Goal: Navigation & Orientation: Find specific page/section

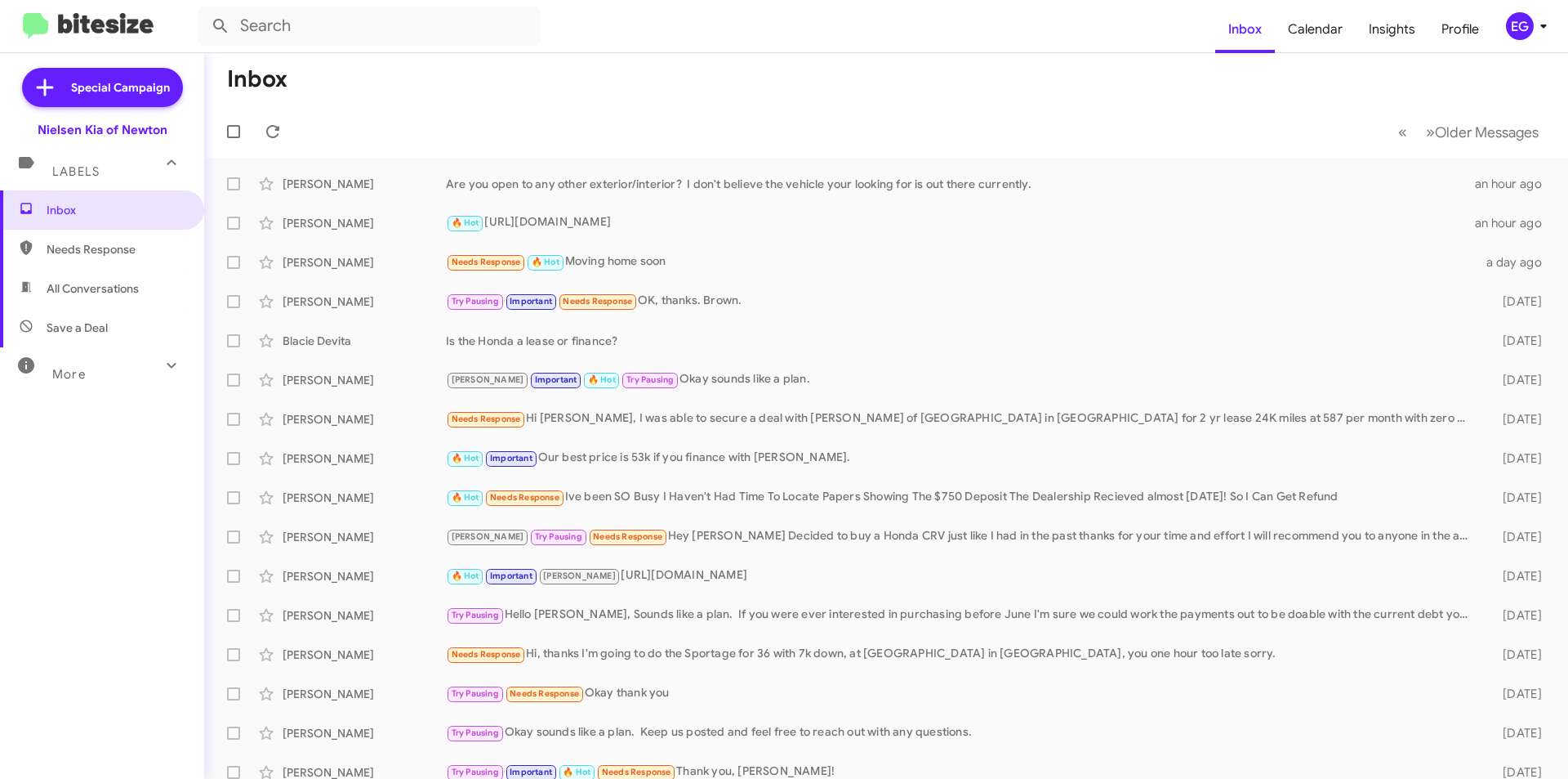
click at [93, 290] on span "All Conversations" at bounding box center [93, 289] width 93 height 17
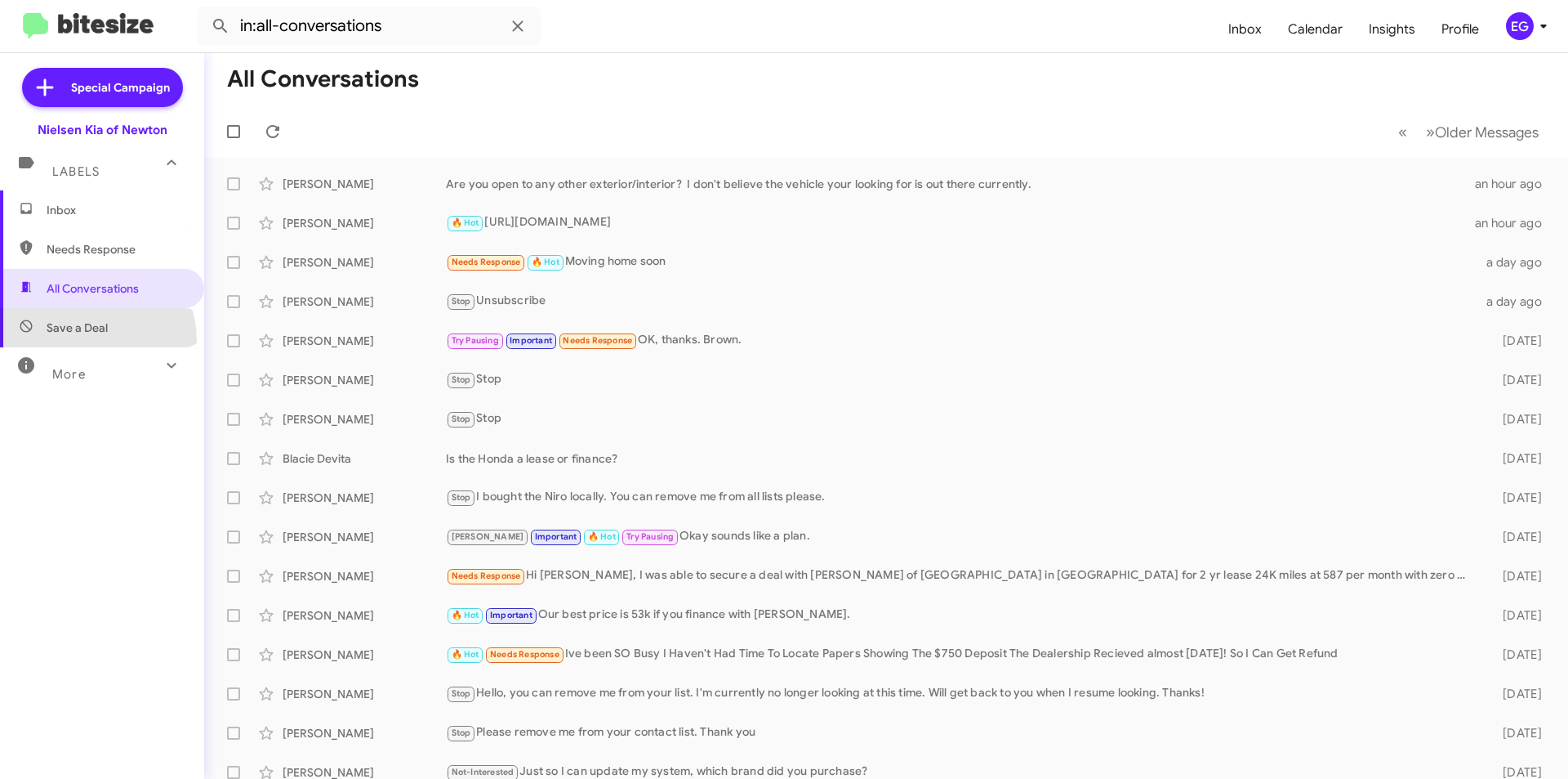
click at [92, 340] on span "Save a Deal" at bounding box center [102, 327] width 204 height 39
type input "in:not-interested"
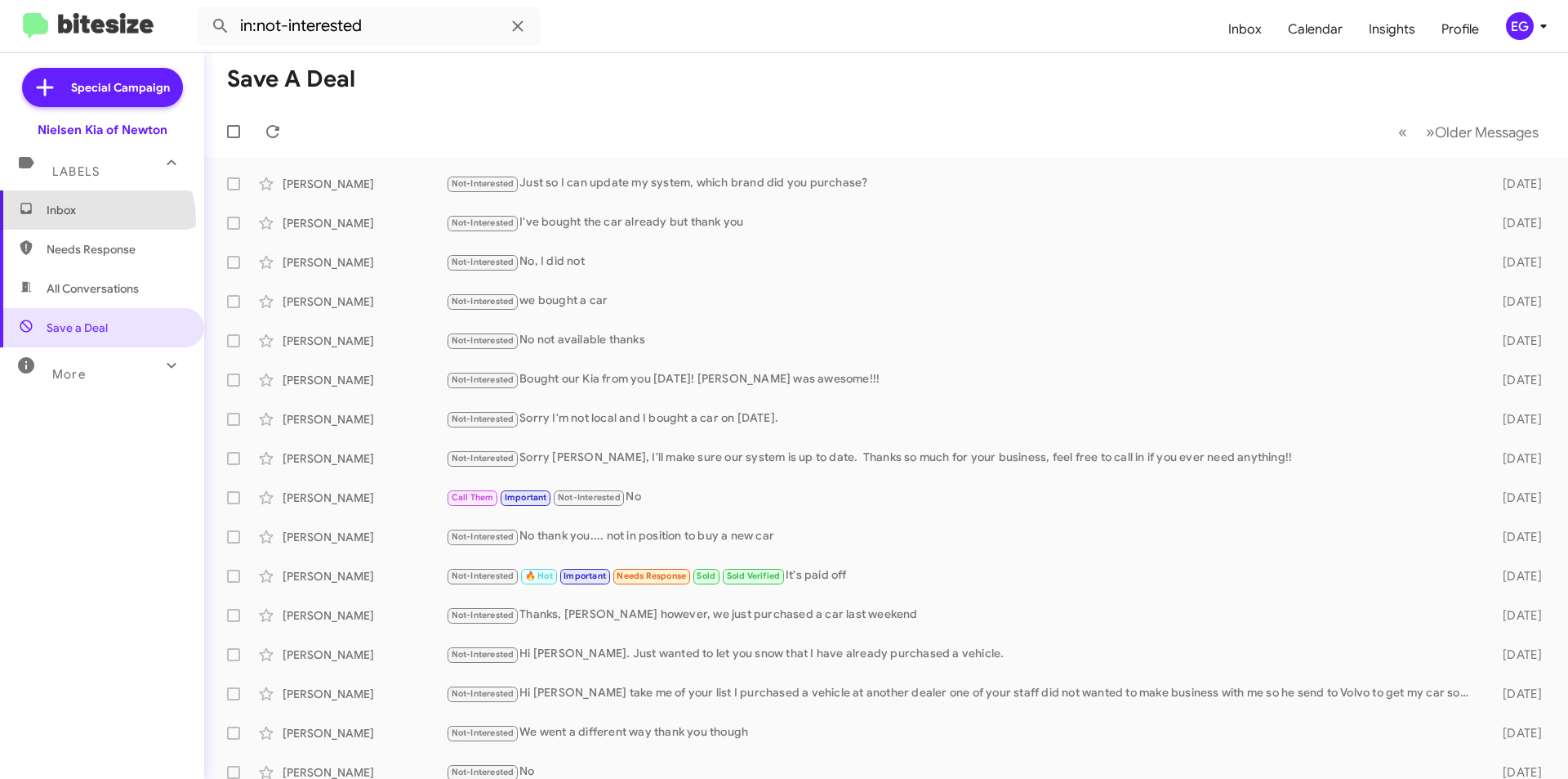
click at [94, 219] on span "Inbox" at bounding box center [102, 209] width 204 height 39
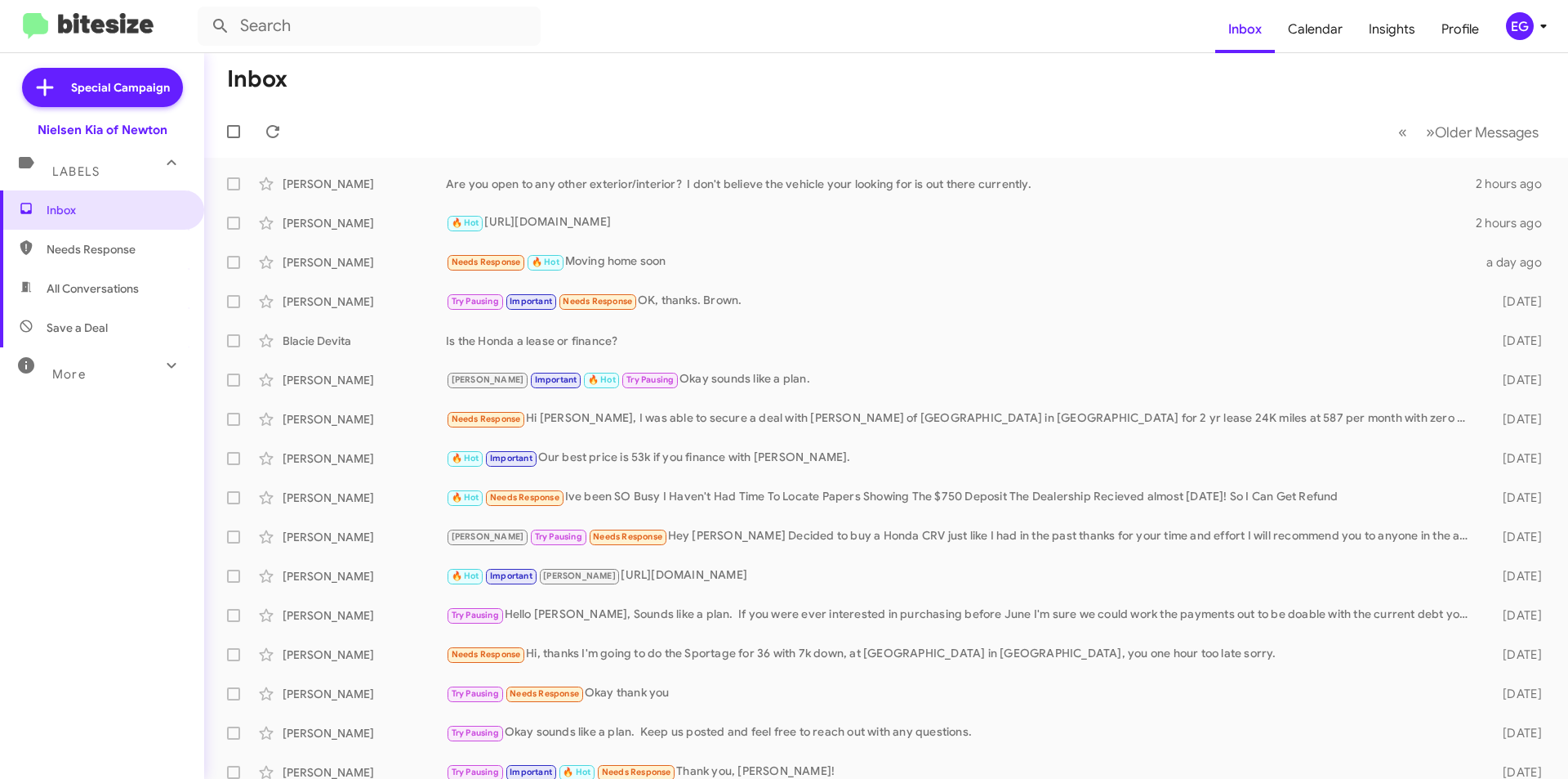
click at [124, 338] on span "Save a Deal" at bounding box center [102, 327] width 204 height 39
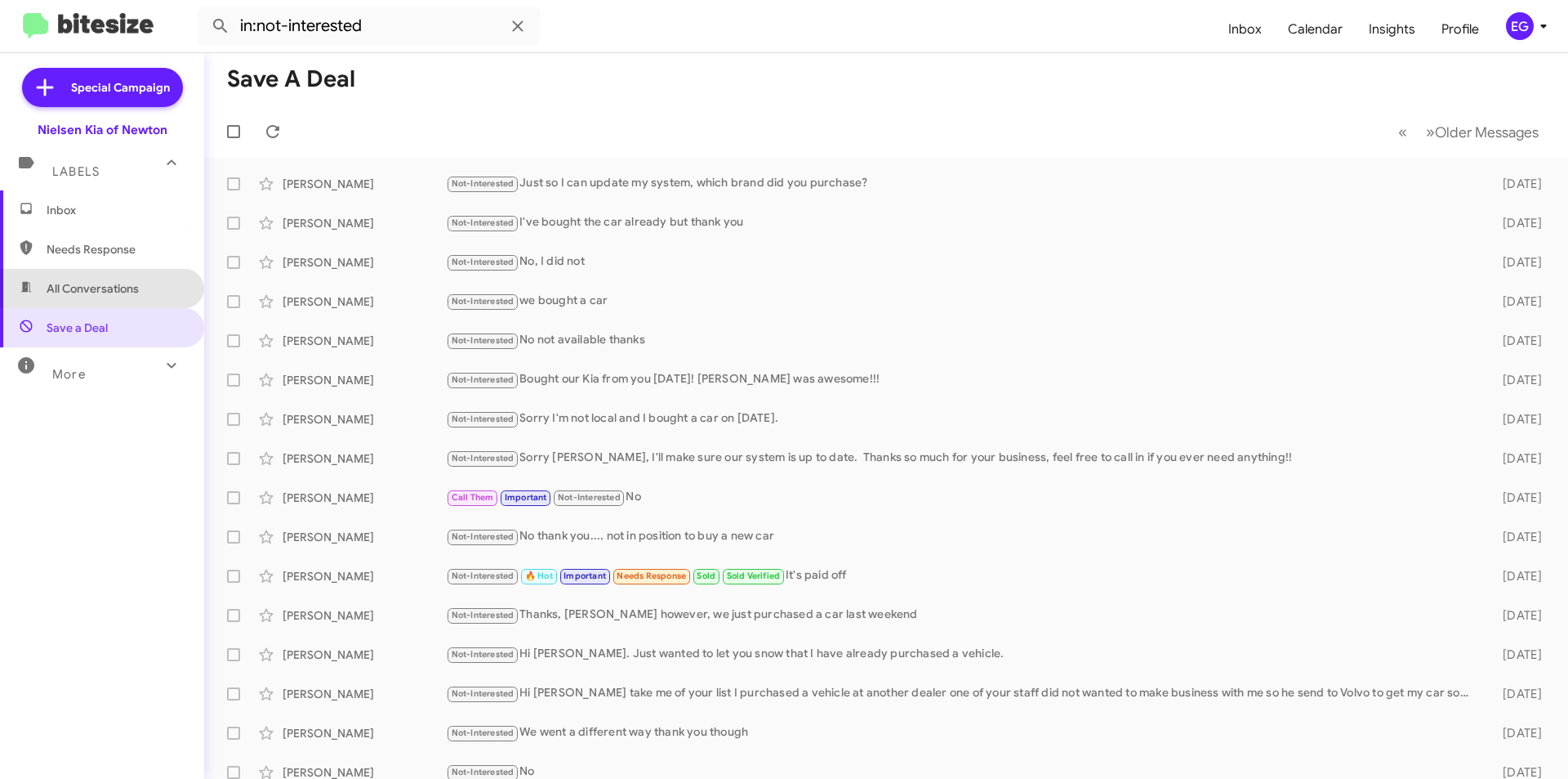
click at [129, 307] on span "All Conversations" at bounding box center [102, 288] width 204 height 39
type input "in:all-conversations"
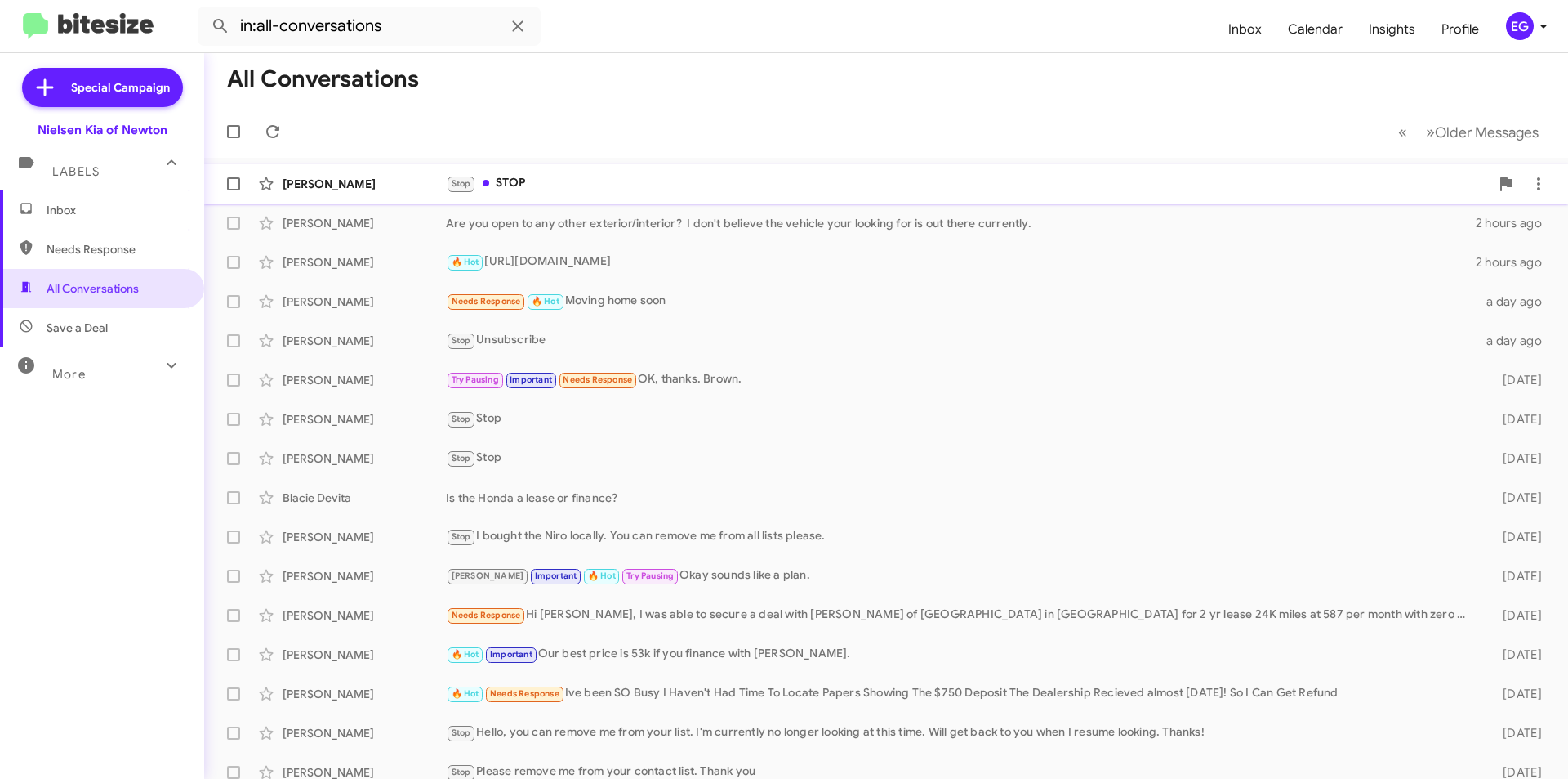
click at [350, 189] on div "[PERSON_NAME]" at bounding box center [365, 184] width 164 height 17
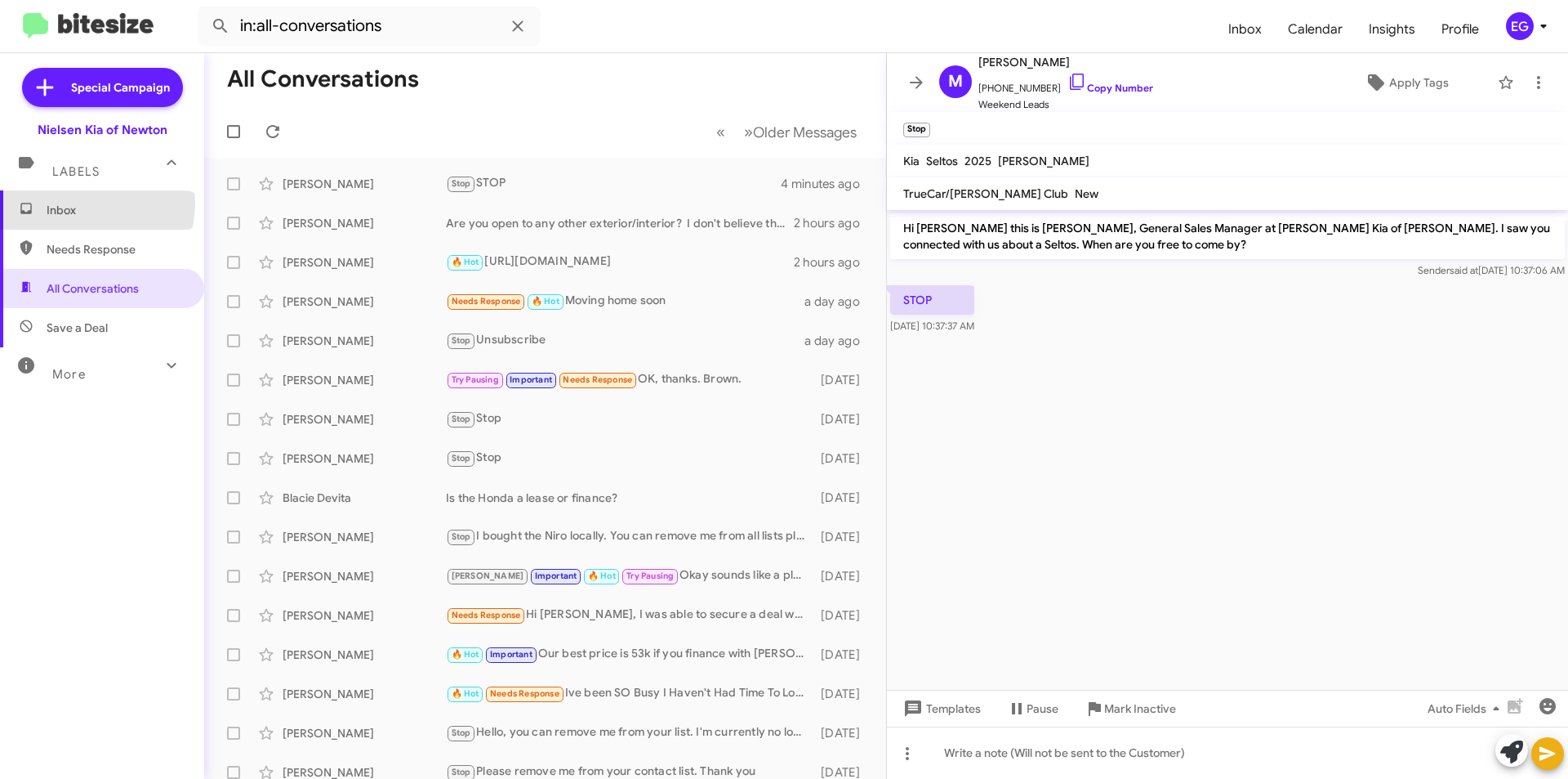
click at [75, 203] on span "Inbox" at bounding box center [116, 210] width 139 height 17
